Goal: Task Accomplishment & Management: Complete application form

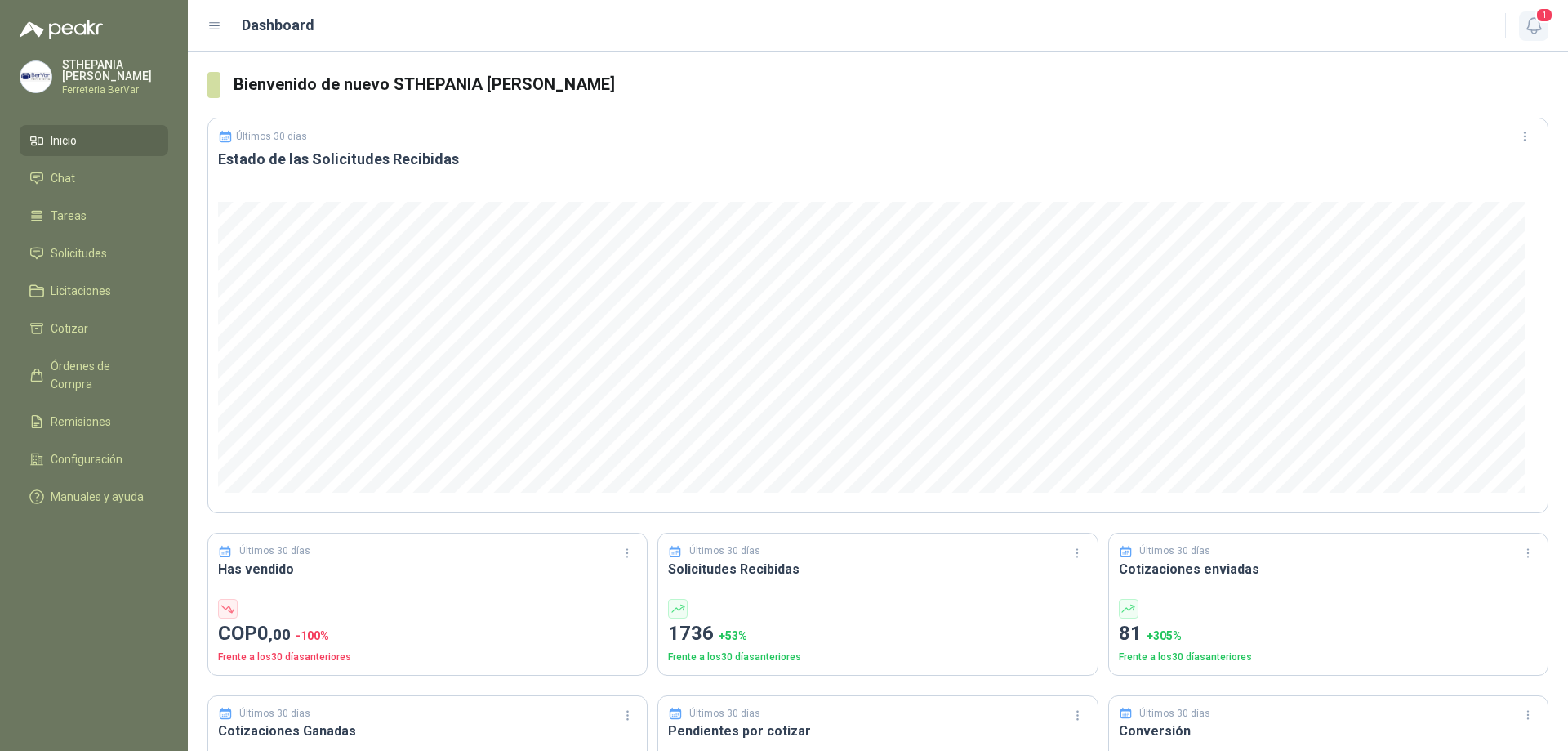
click at [1540, 22] on span "1" at bounding box center [1543, 15] width 18 height 15
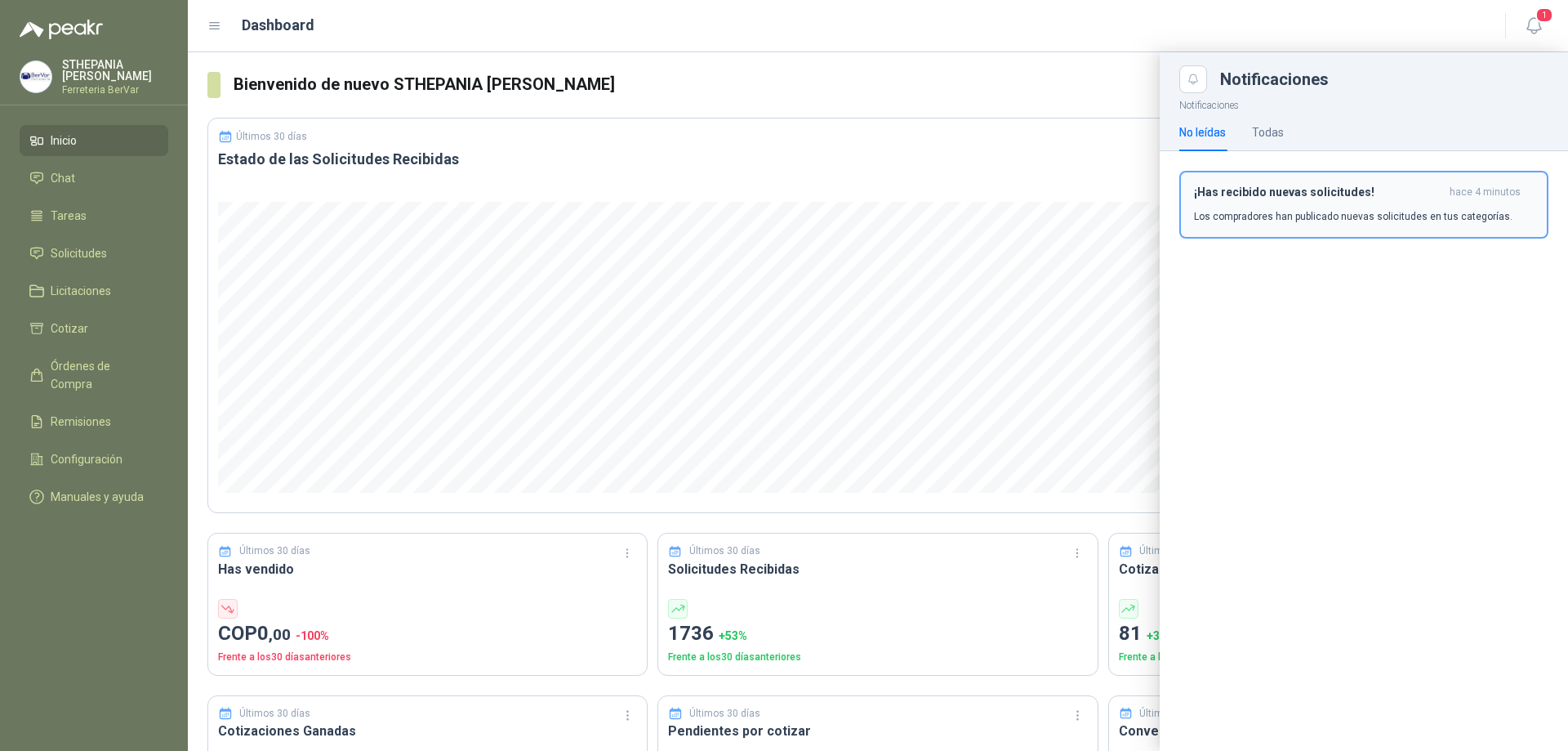
click at [1329, 199] on h3 "¡Has recibido nuevas solicitudes!" at bounding box center [1319, 192] width 249 height 14
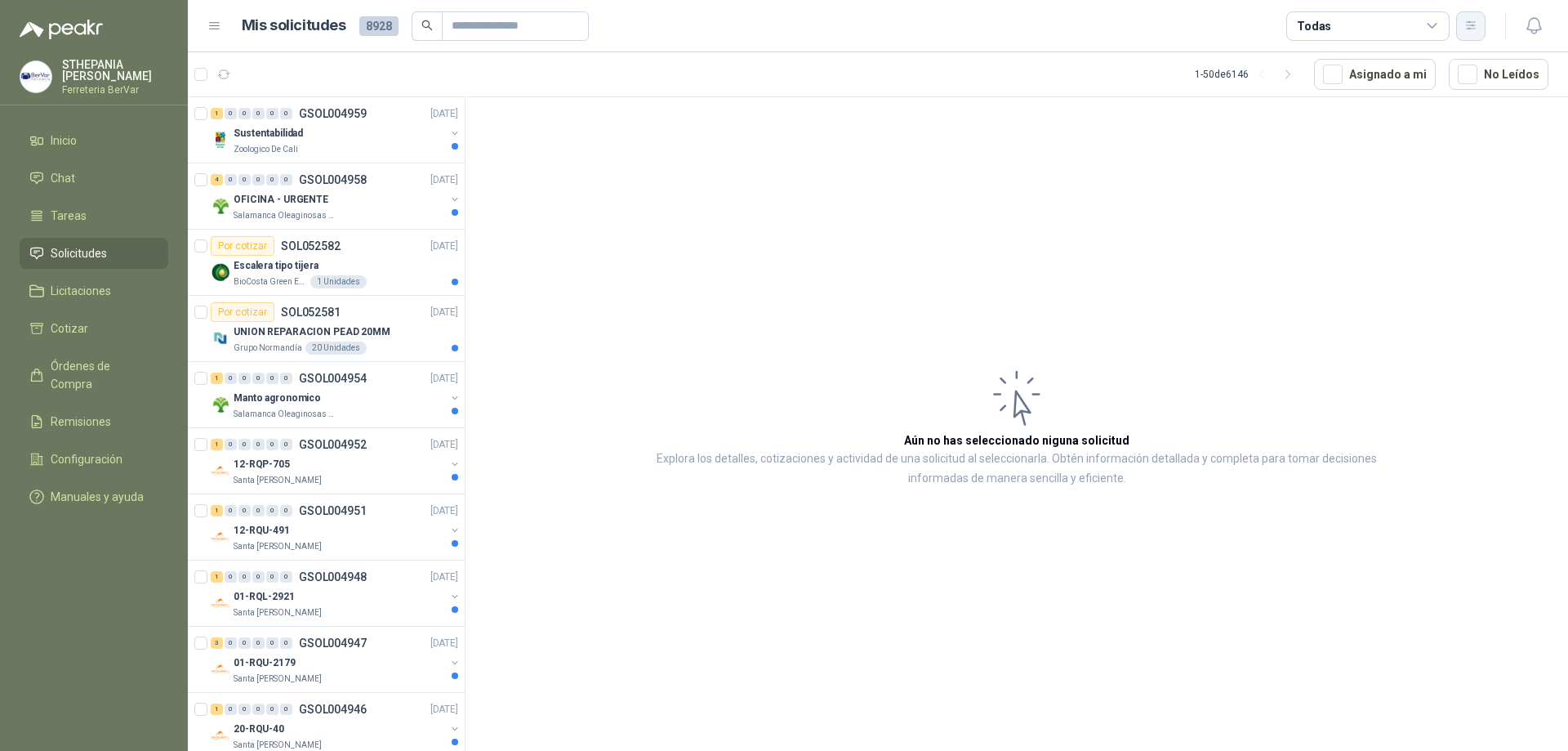
click at [1460, 24] on button "button" at bounding box center [1470, 26] width 29 height 30
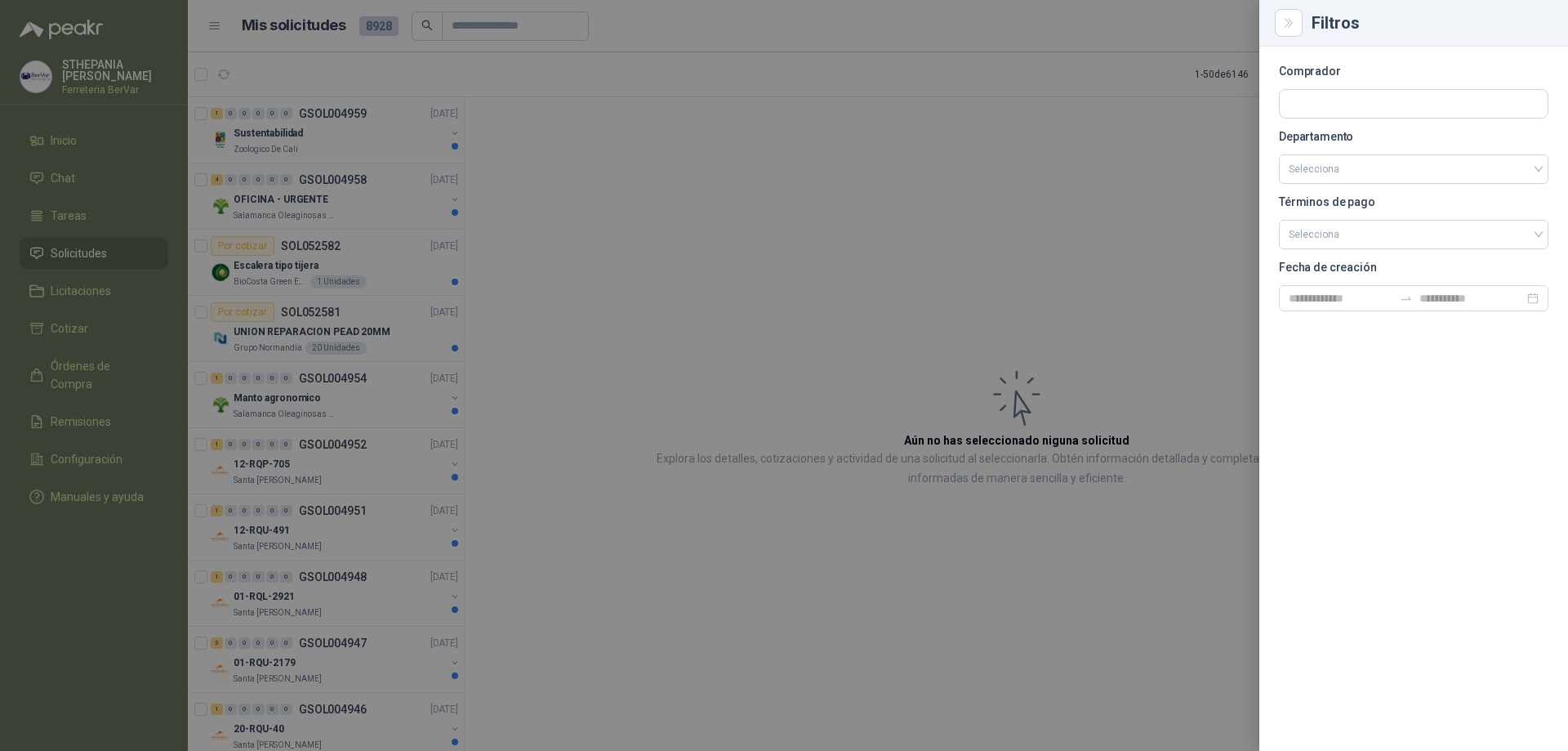
click at [1322, 152] on section "Comprador Departamento Selecciona Términos de pago Selecciona Fecha de creación" at bounding box center [1413, 188] width 269 height 245
click at [1326, 178] on input "search" at bounding box center [1413, 168] width 250 height 28
type input "*"
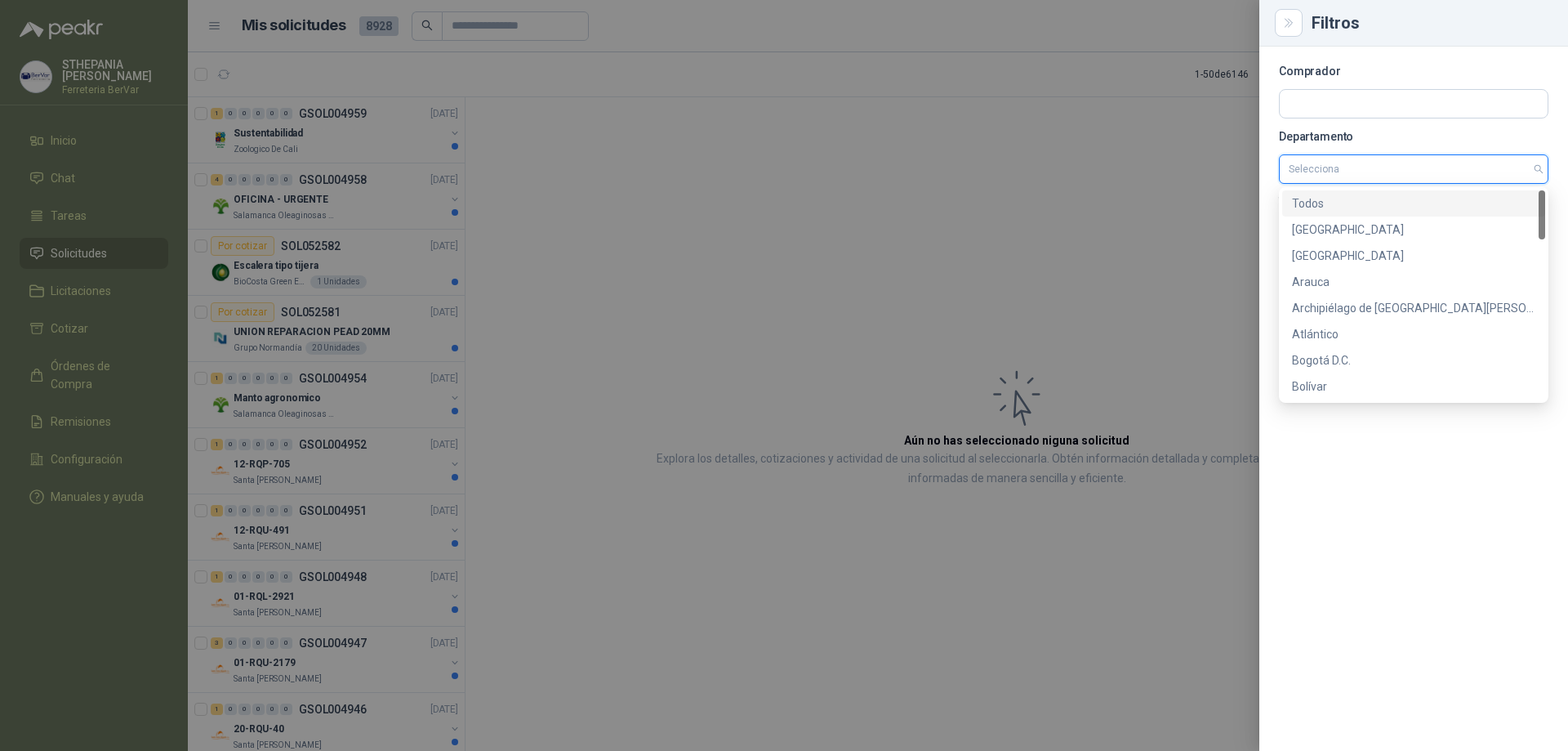
type input "*"
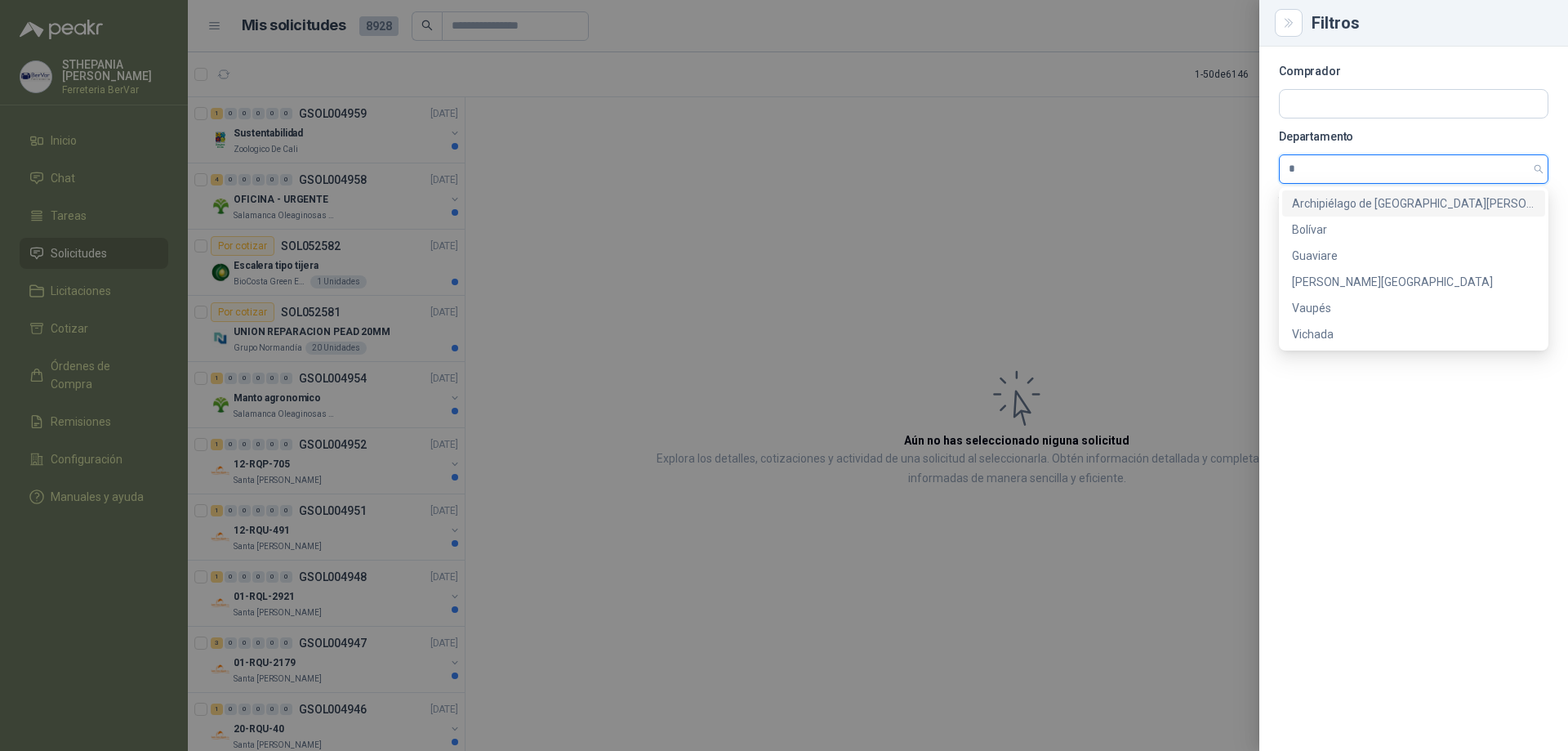
type input "**"
click at [1322, 224] on div "[PERSON_NAME][GEOGRAPHIC_DATA]" at bounding box center [1414, 229] width 244 height 18
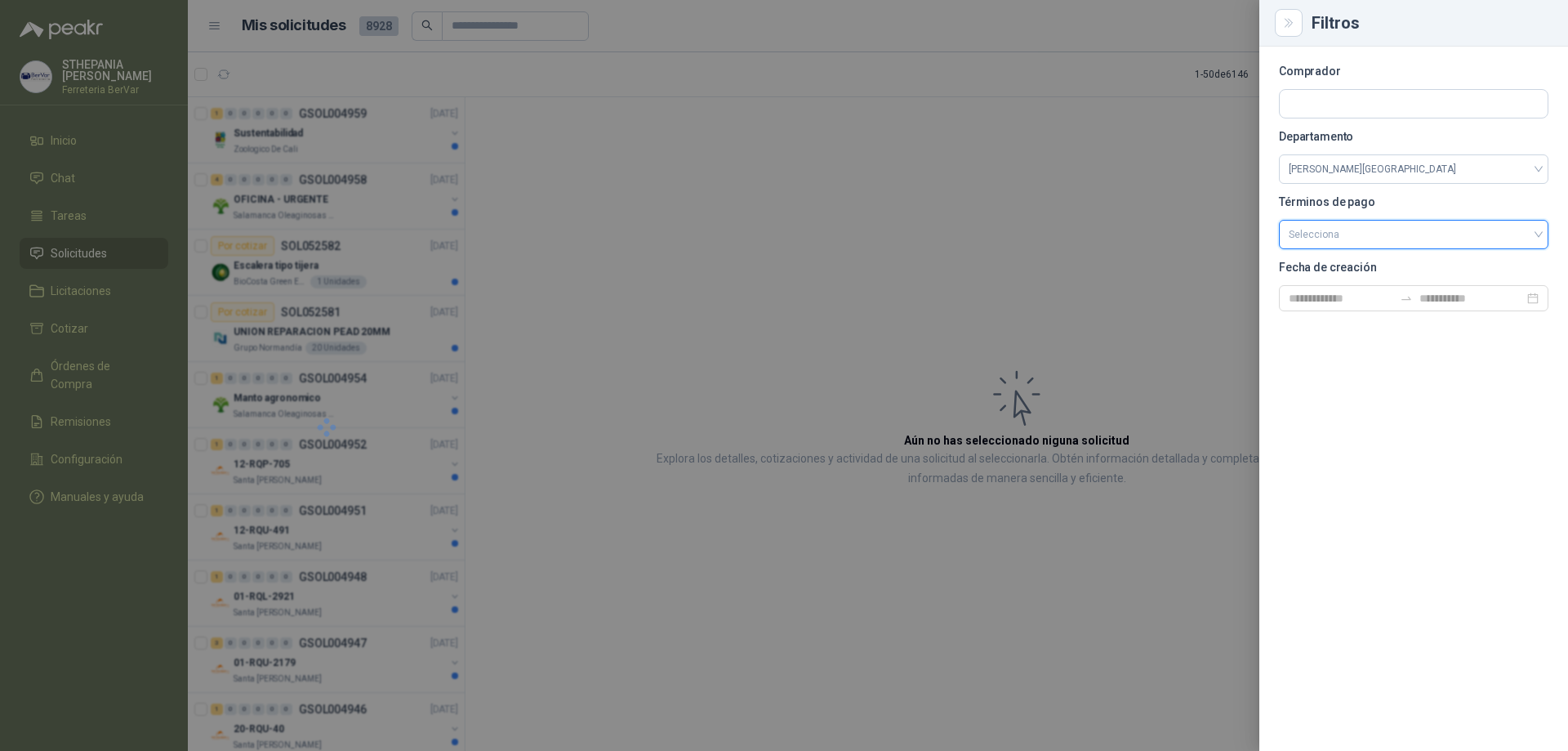
click at [1316, 233] on input "search" at bounding box center [1413, 233] width 250 height 25
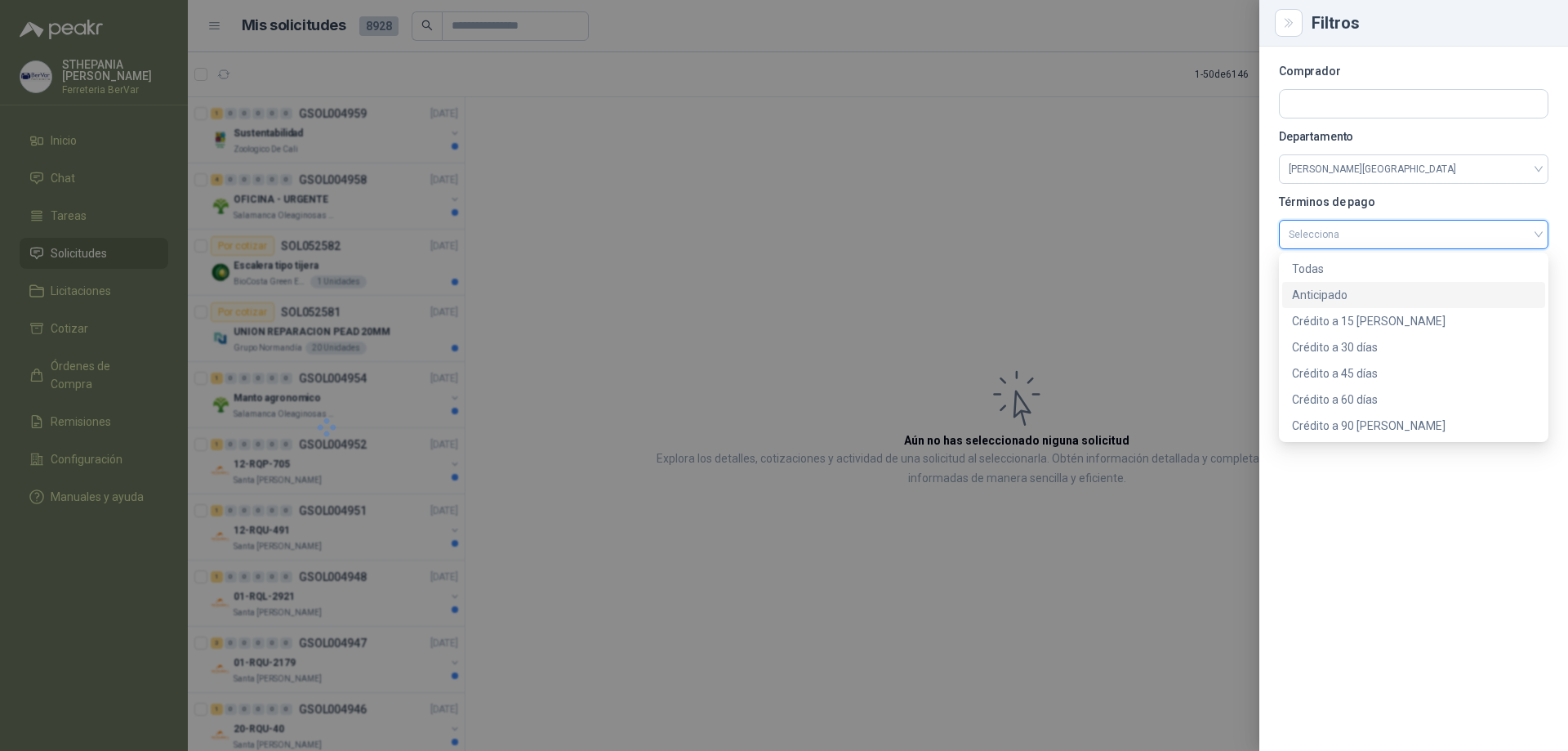
click at [1340, 300] on div "Anticipado" at bounding box center [1414, 294] width 244 height 18
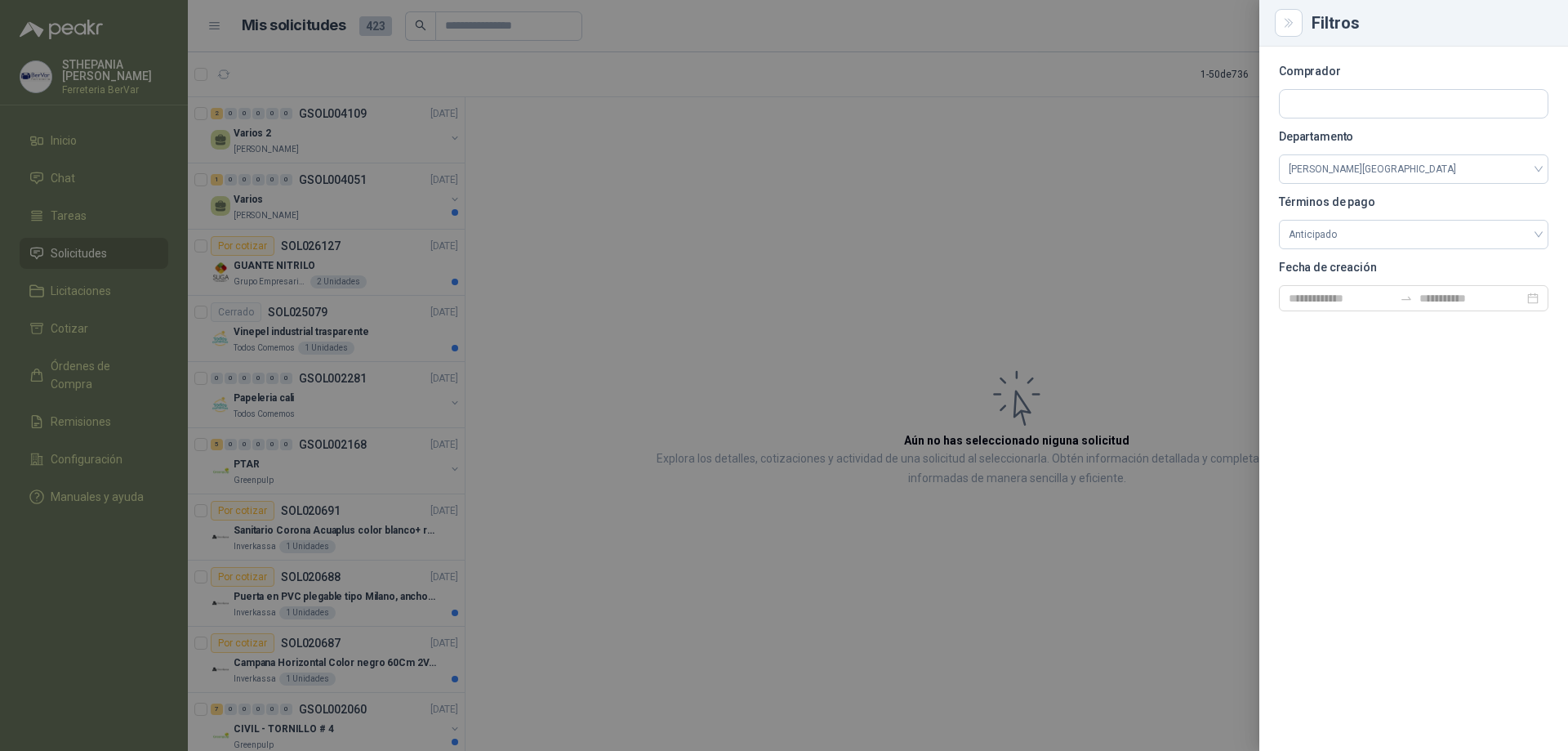
click at [1070, 240] on div at bounding box center [784, 375] width 1568 height 751
